Goal: Information Seeking & Learning: Learn about a topic

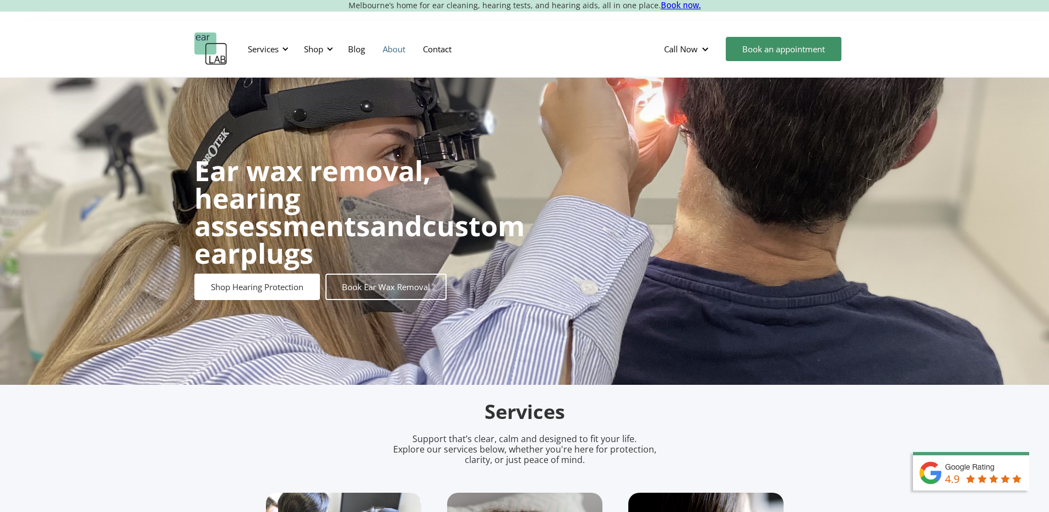
click at [404, 50] on link "About" at bounding box center [394, 49] width 40 height 32
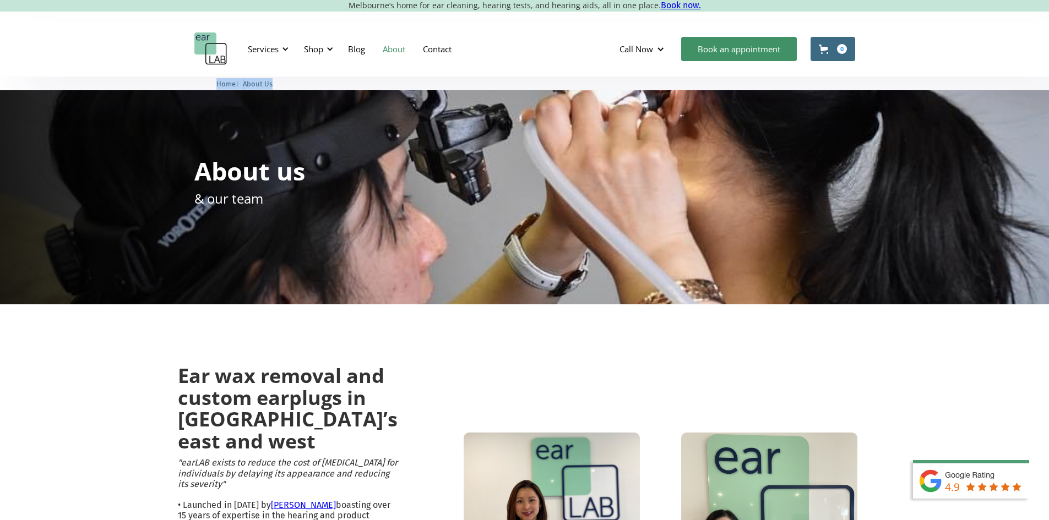
drag, startPoint x: 1043, startPoint y: 75, endPoint x: 1047, endPoint y: 81, distance: 7.4
click at [475, 28] on div "Services Microsuction Unblocking your ears in the safest, fastest way possible.…" at bounding box center [524, 48] width 1049 height 55
